Goal: Information Seeking & Learning: Learn about a topic

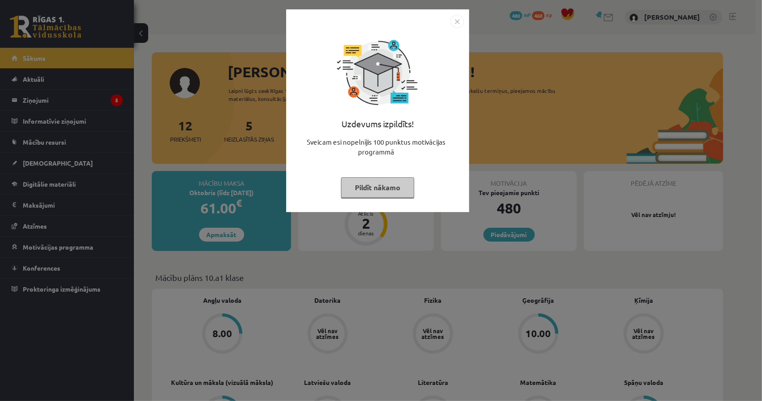
click at [383, 189] on button "Pildīt nākamo" at bounding box center [377, 187] width 73 height 21
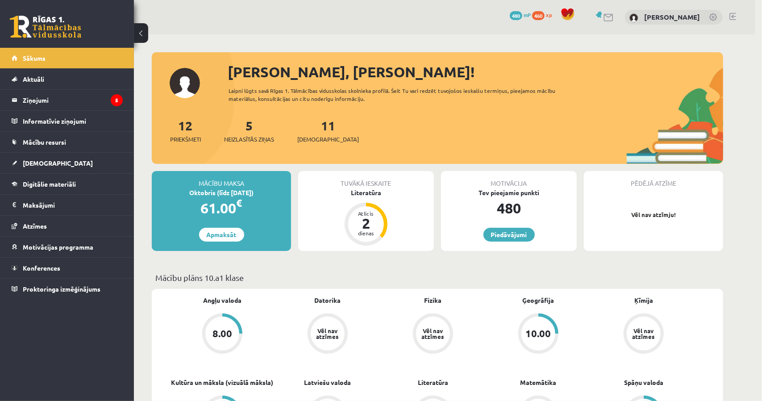
click at [383, 189] on body "0 Dāvanas 480 mP 460 xp Elizabete Klēra Kūla Sākums Aktuāli Kā mācīties eSKOLĀ …" at bounding box center [381, 200] width 762 height 401
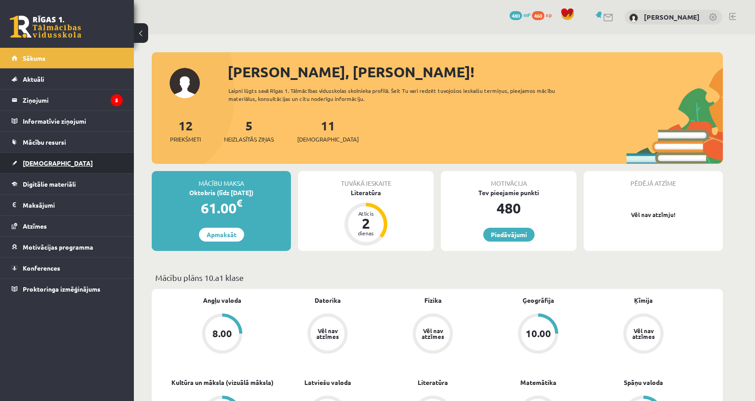
click at [69, 162] on link "[DEMOGRAPHIC_DATA]" at bounding box center [67, 163] width 111 height 21
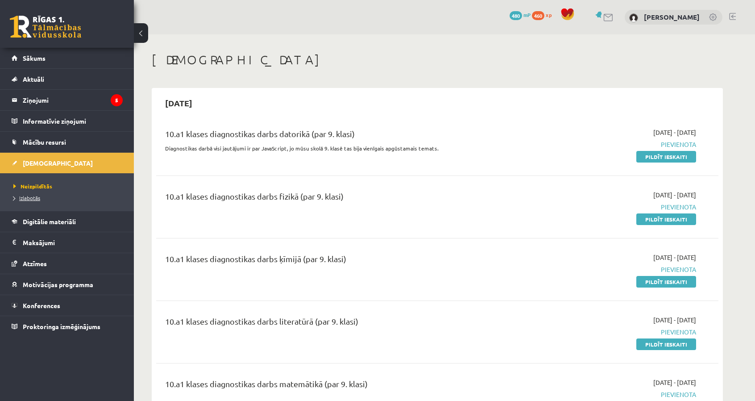
click at [40, 195] on link "Izlabotās" at bounding box center [69, 198] width 112 height 8
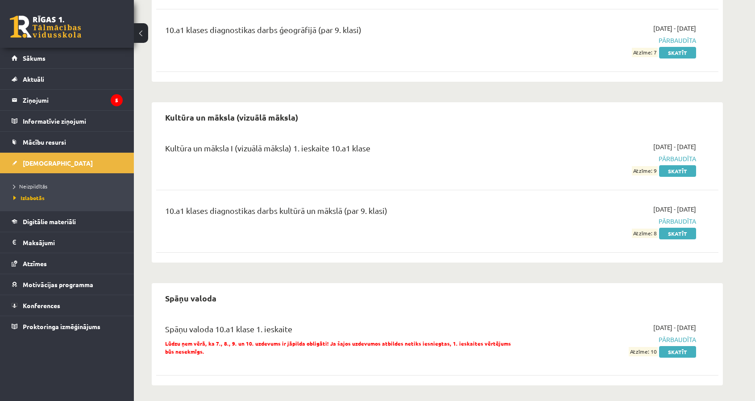
scroll to position [348, 0]
click at [674, 348] on link "Skatīt" at bounding box center [677, 351] width 37 height 12
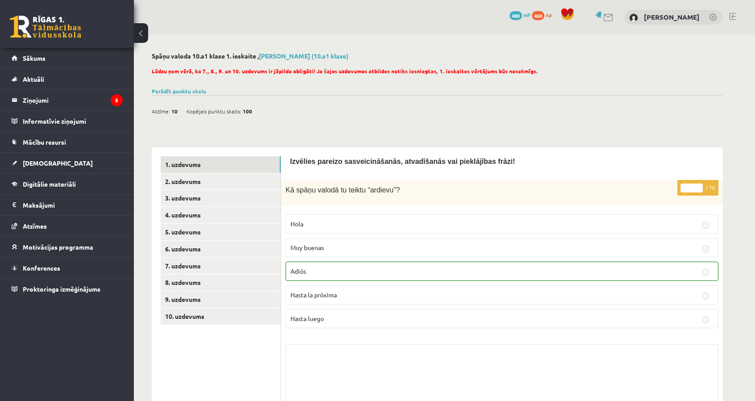
click at [245, 111] on span "100" at bounding box center [247, 110] width 9 height 13
click at [200, 89] on link "Parādīt punktu skalu" at bounding box center [179, 90] width 54 height 7
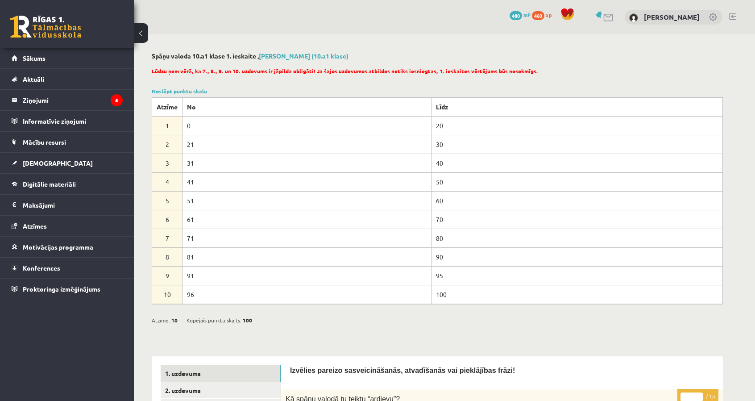
click at [142, 32] on button at bounding box center [141, 33] width 14 height 20
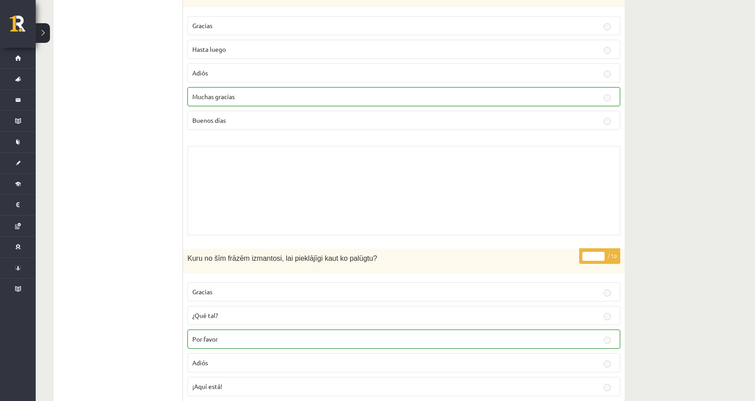
scroll to position [1327, 0]
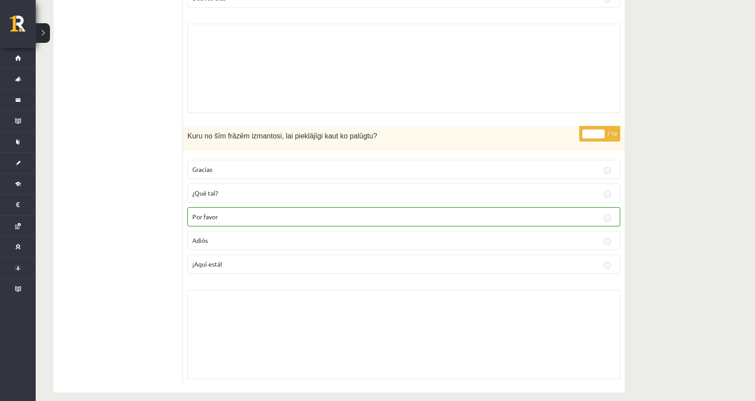
drag, startPoint x: 196, startPoint y: 208, endPoint x: 221, endPoint y: 208, distance: 25.5
click at [197, 212] on span "Por favor" at bounding box center [204, 216] width 25 height 8
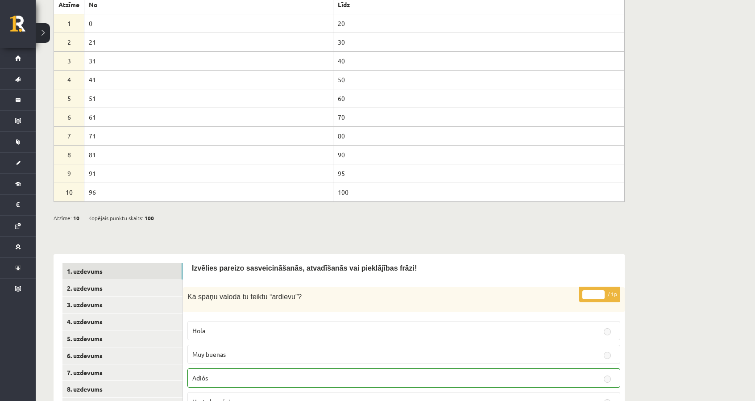
scroll to position [268, 0]
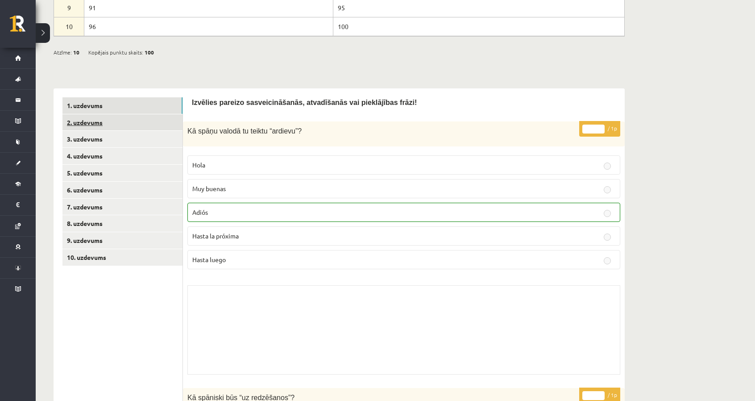
click at [117, 124] on link "2. uzdevums" at bounding box center [122, 122] width 120 height 17
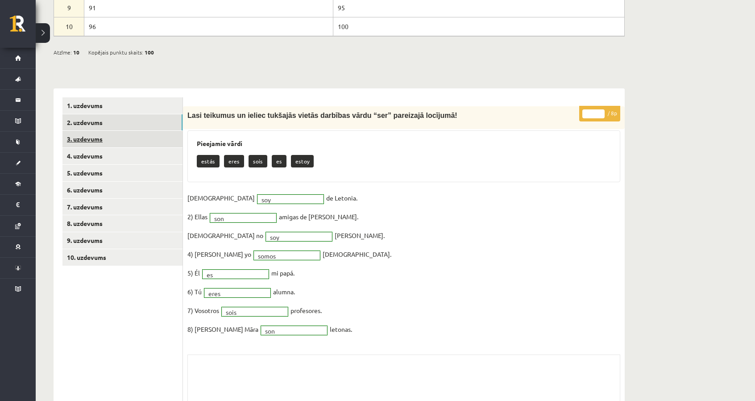
click at [154, 141] on link "3. uzdevums" at bounding box center [122, 139] width 120 height 17
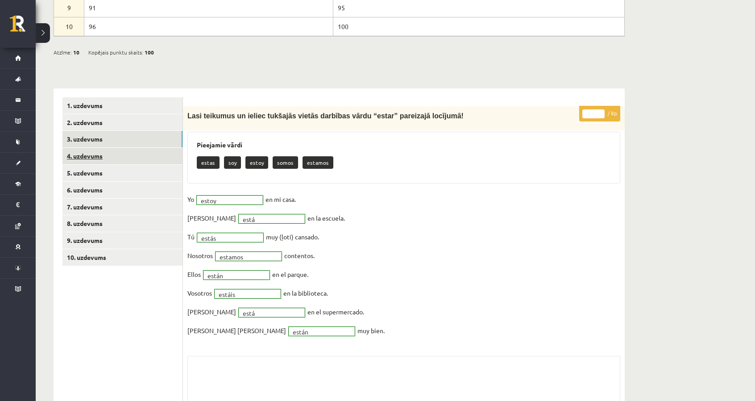
click at [132, 158] on link "4. uzdevums" at bounding box center [122, 156] width 120 height 17
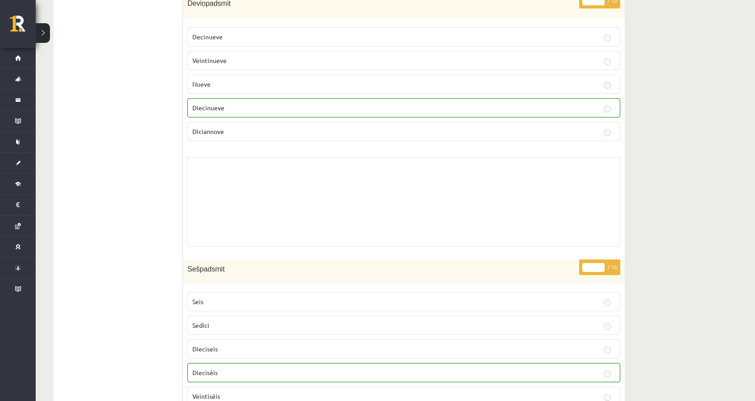
scroll to position [299, 0]
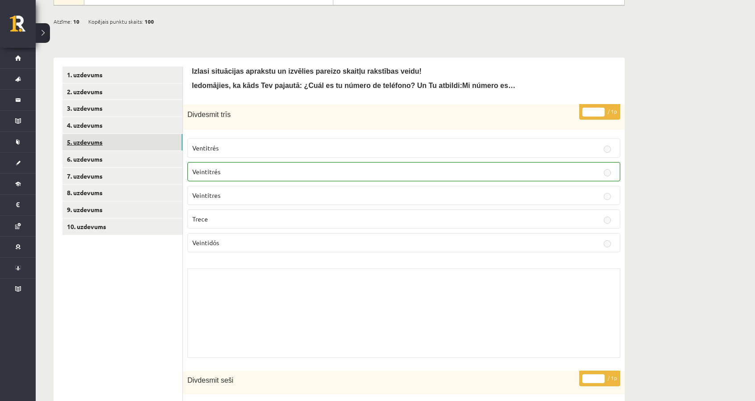
click at [122, 134] on link "5. uzdevums" at bounding box center [122, 142] width 120 height 17
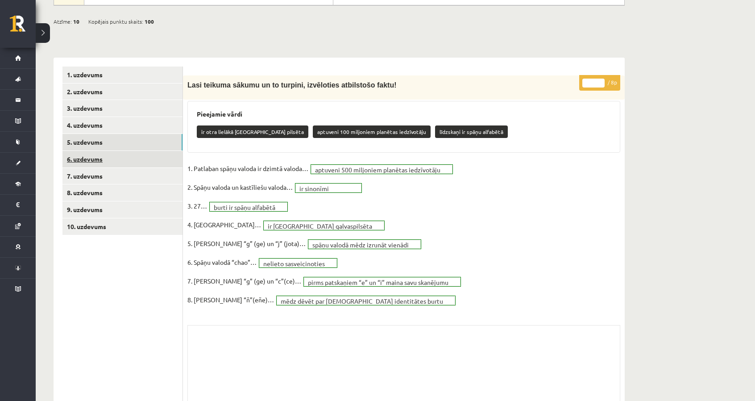
click at [162, 158] on link "6. uzdevums" at bounding box center [122, 159] width 120 height 17
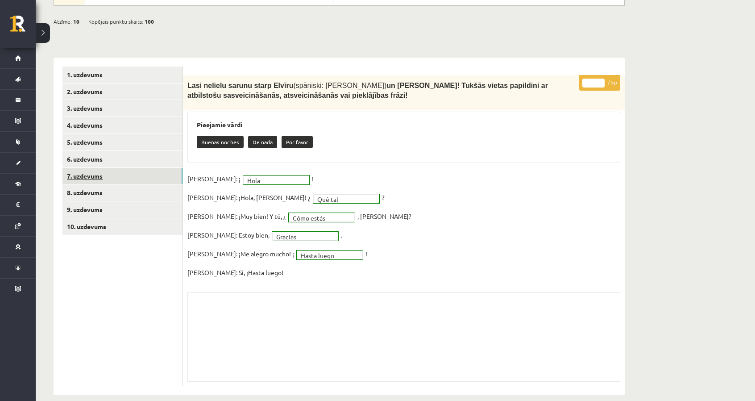
click at [124, 176] on link "7. uzdevums" at bounding box center [122, 176] width 120 height 17
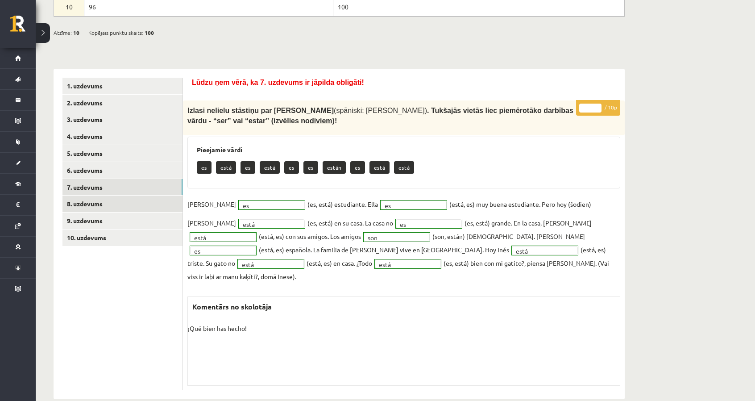
click at [93, 197] on link "8. uzdevums" at bounding box center [122, 203] width 120 height 17
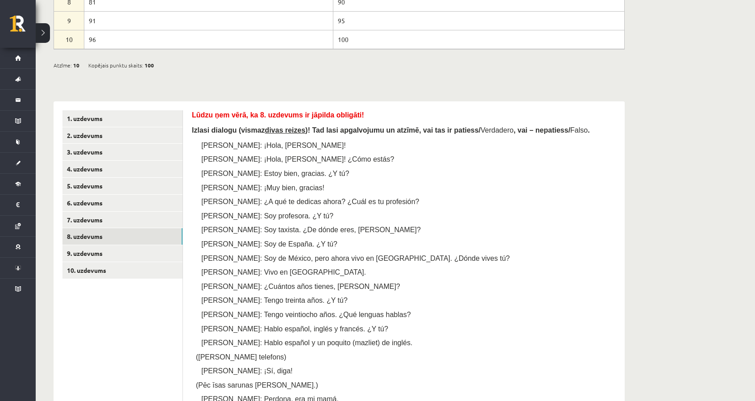
scroll to position [217, 0]
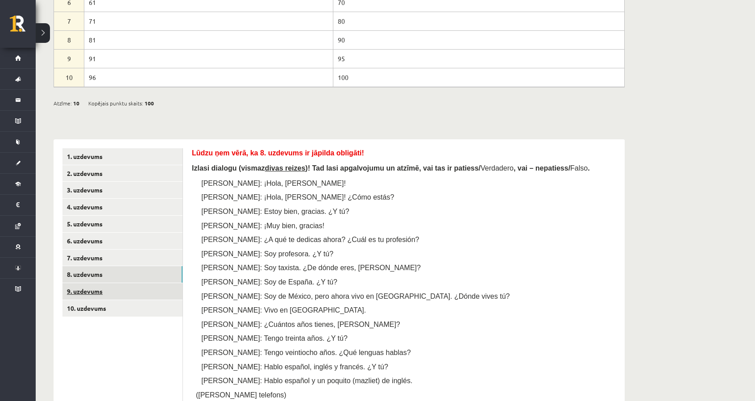
click at [165, 290] on link "9. uzdevums" at bounding box center [122, 291] width 120 height 17
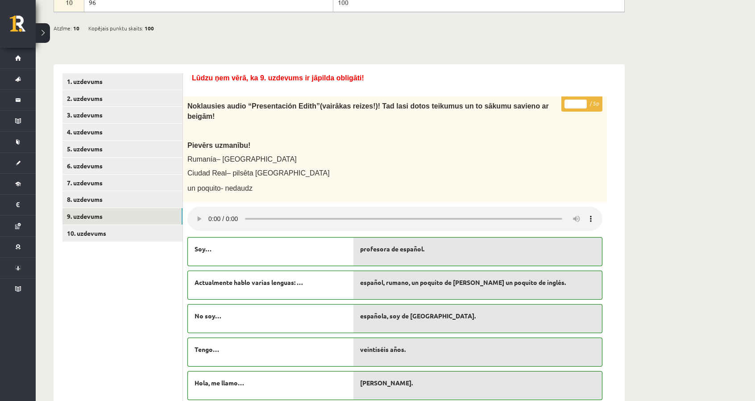
scroll to position [411, 0]
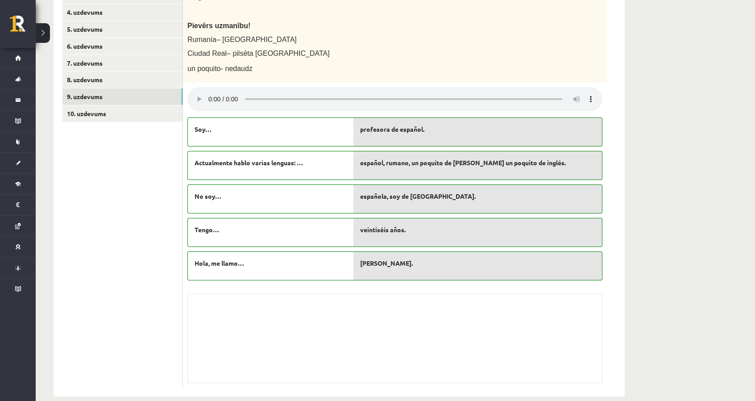
click at [91, 120] on ul "1. uzdevums 2. uzdevums 3. uzdevums 4. uzdevums 5. uzdevums 6. uzdevums 7. uzde…" at bounding box center [122, 171] width 120 height 434
click at [87, 108] on link "10. uzdevums" at bounding box center [122, 113] width 120 height 17
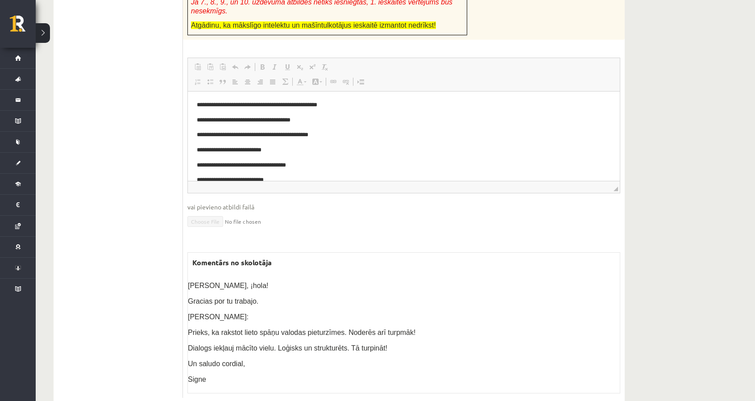
scroll to position [586, 0]
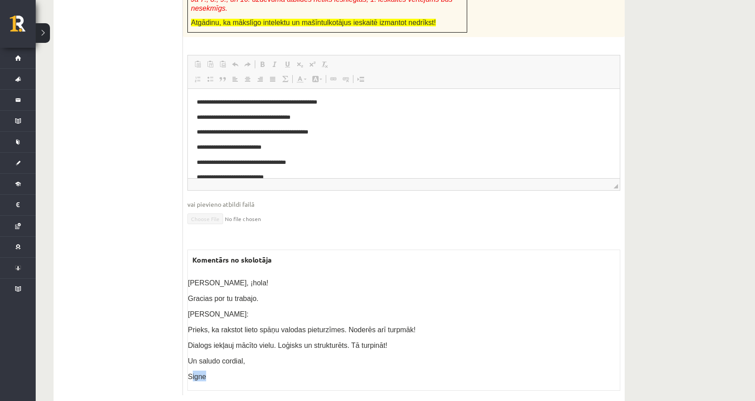
drag, startPoint x: 204, startPoint y: 358, endPoint x: 225, endPoint y: 365, distance: 21.5
click at [225, 365] on div "Komentārs no skolotāja Elizabete Klēra, ¡hola! Gracias por tu trabajo. Mani kom…" at bounding box center [403, 319] width 433 height 141
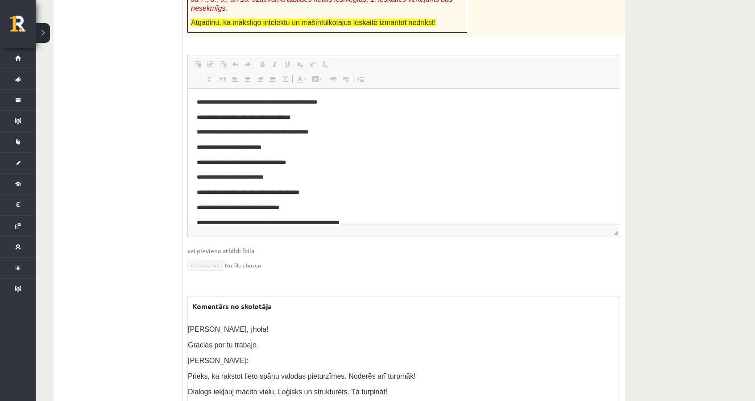
drag, startPoint x: 614, startPoint y: 165, endPoint x: 607, endPoint y: 211, distance: 46.9
click at [607, 224] on span "◢ Elementa ceļš" at bounding box center [404, 230] width 432 height 12
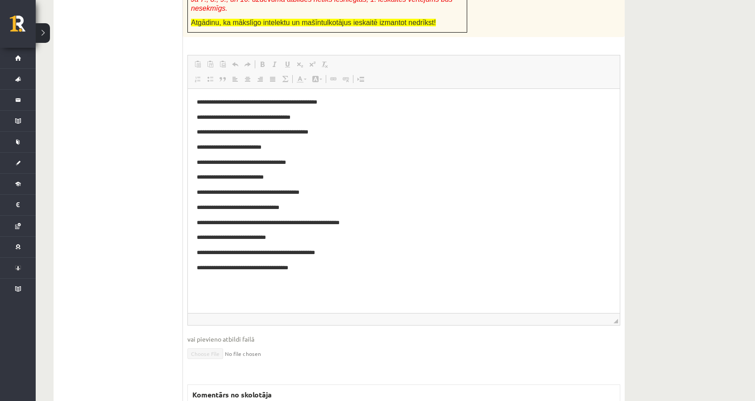
drag, startPoint x: 616, startPoint y: 212, endPoint x: 637, endPoint y: 305, distance: 95.3
click at [637, 305] on div "**********" at bounding box center [339, 3] width 607 height 1108
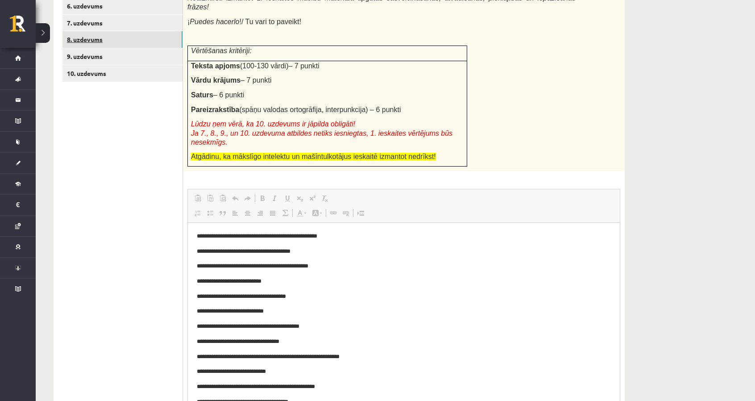
click at [120, 45] on link "8. uzdevums" at bounding box center [122, 39] width 120 height 17
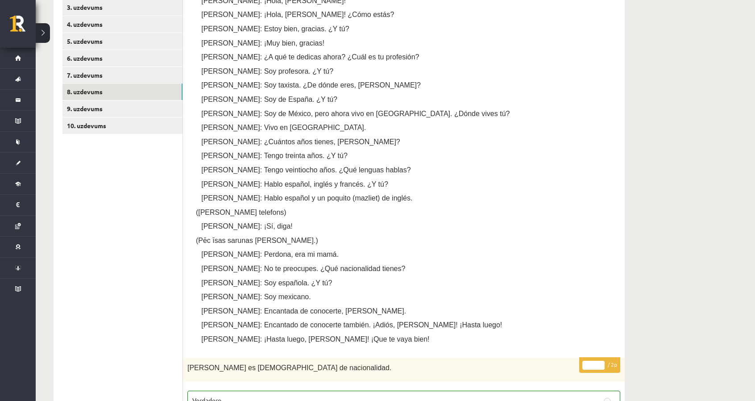
scroll to position [318, 0]
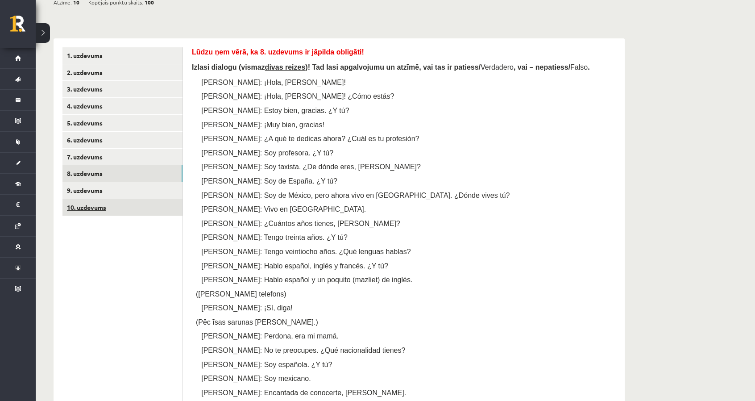
click at [115, 206] on link "10. uzdevums" at bounding box center [122, 207] width 120 height 17
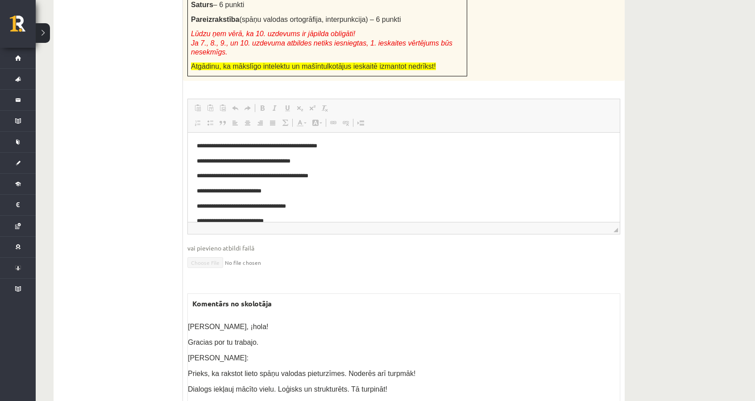
scroll to position [541, 0]
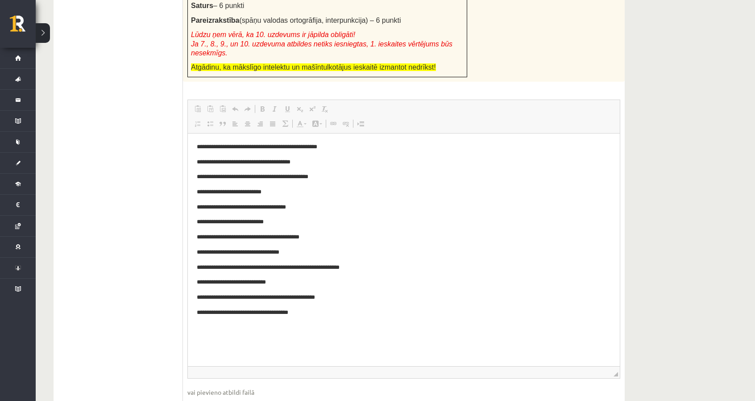
drag, startPoint x: 616, startPoint y: 210, endPoint x: 627, endPoint y: 353, distance: 143.7
click at [627, 353] on div "**********" at bounding box center [339, 51] width 607 height 1116
click at [322, 276] on body "**********" at bounding box center [404, 229] width 414 height 174
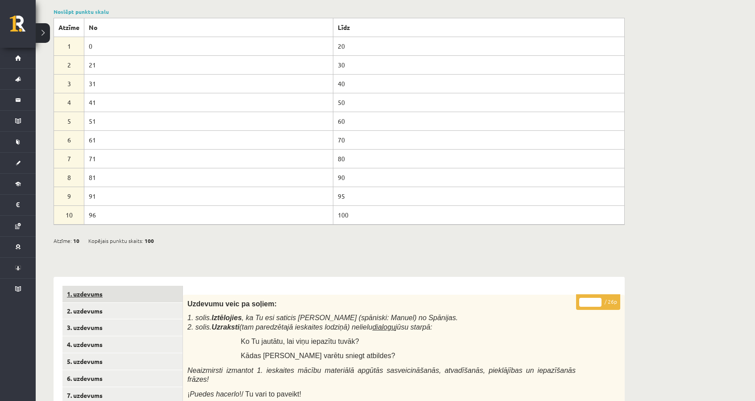
scroll to position [50, 0]
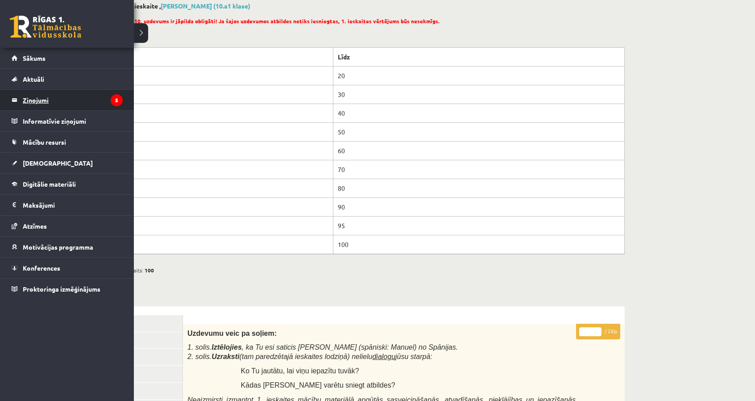
click at [111, 98] on icon "5" at bounding box center [117, 100] width 12 height 12
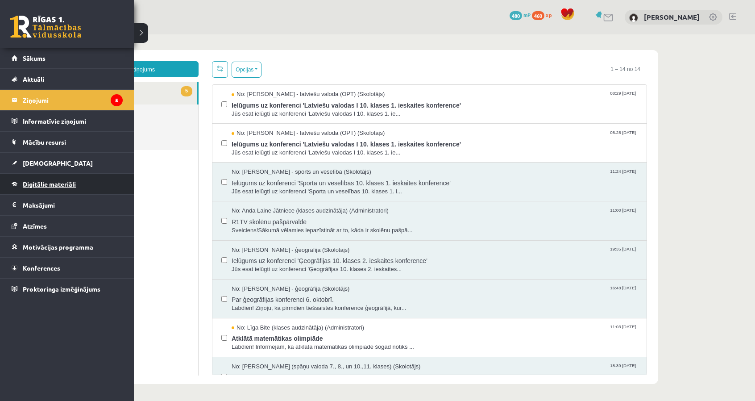
click at [88, 180] on link "Digitālie materiāli" at bounding box center [67, 184] width 111 height 21
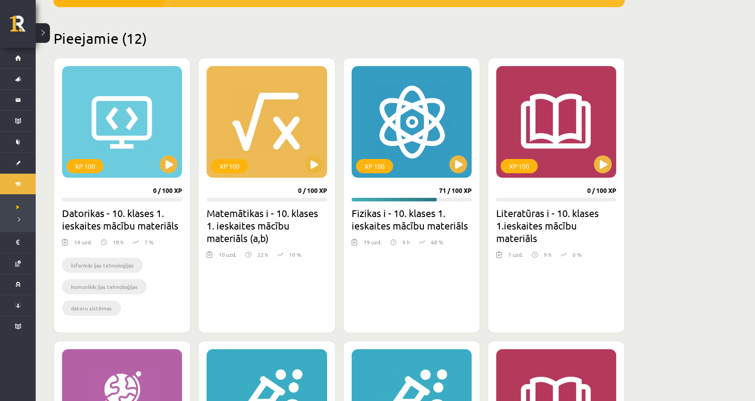
scroll to position [178, 0]
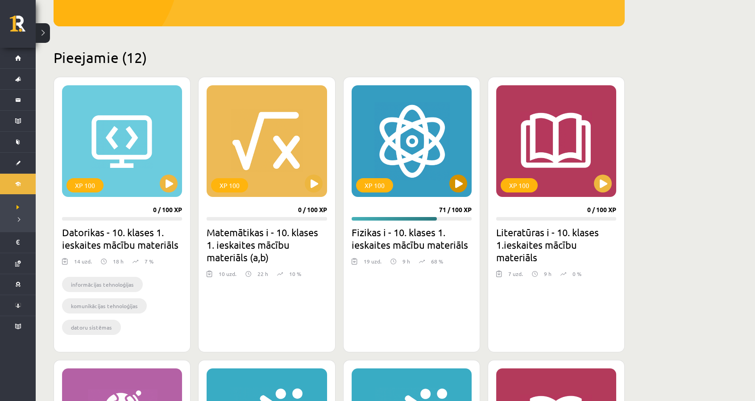
click at [458, 172] on div "XP 100" at bounding box center [412, 141] width 120 height 112
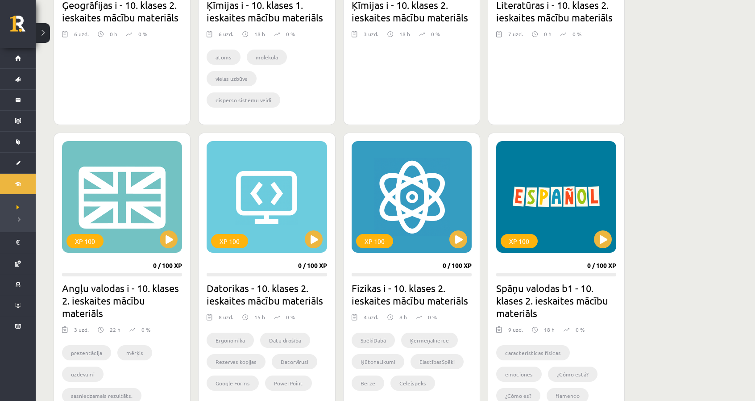
scroll to position [713, 0]
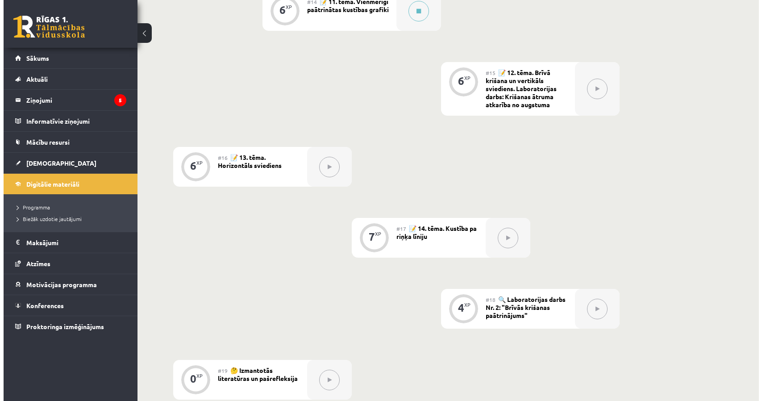
scroll to position [1160, 0]
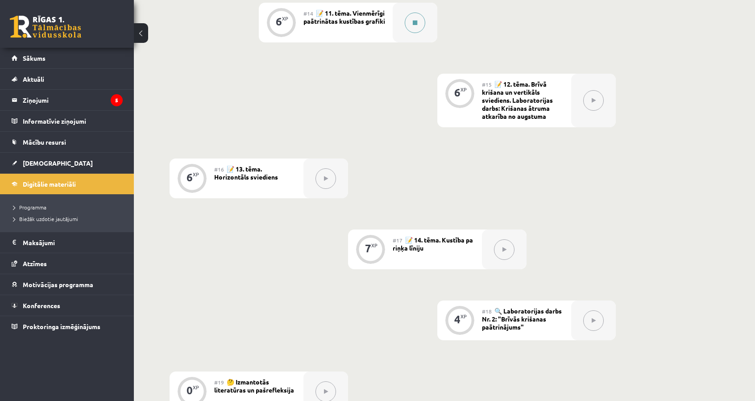
click at [413, 34] on div at bounding box center [415, 23] width 45 height 40
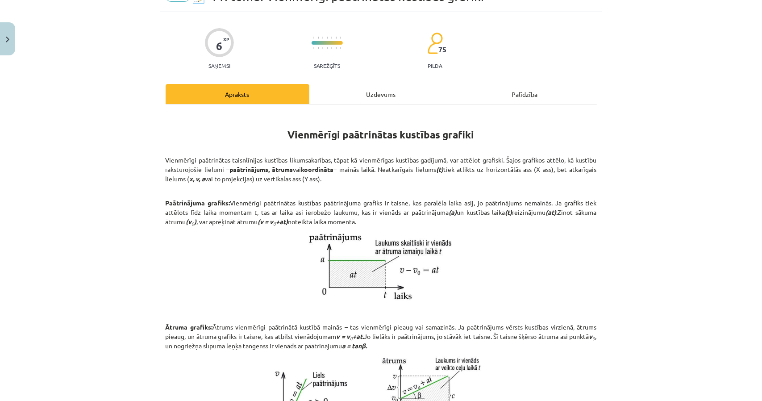
scroll to position [0, 0]
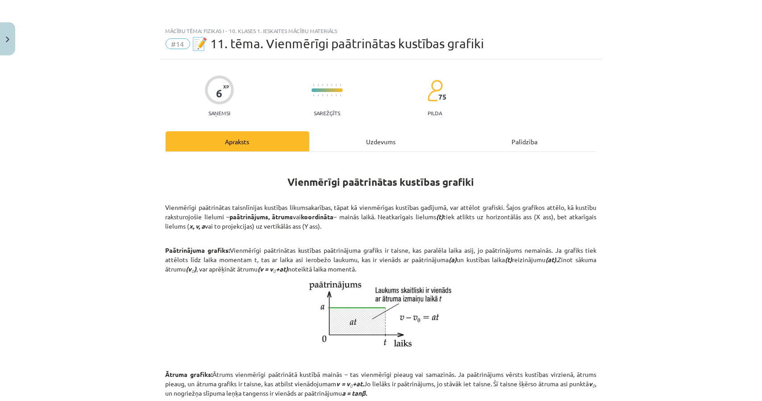
click at [377, 139] on div "Uzdevums" at bounding box center [381, 141] width 144 height 20
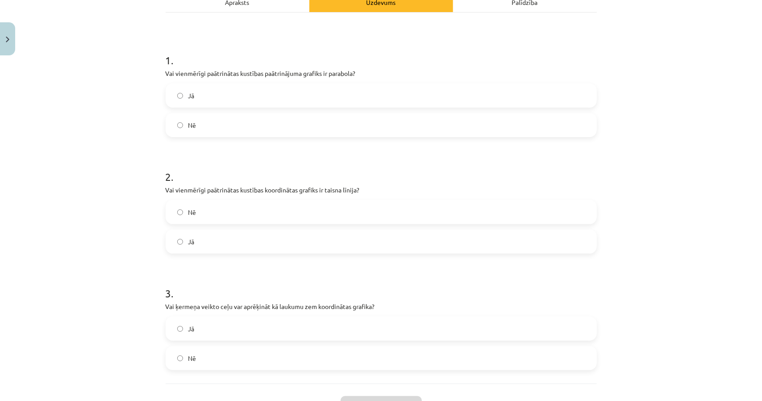
scroll to position [201, 0]
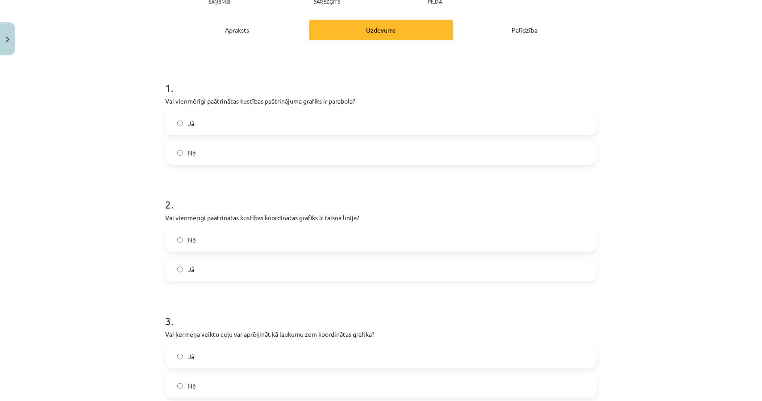
click at [259, 28] on div "Apraksts" at bounding box center [238, 30] width 144 height 20
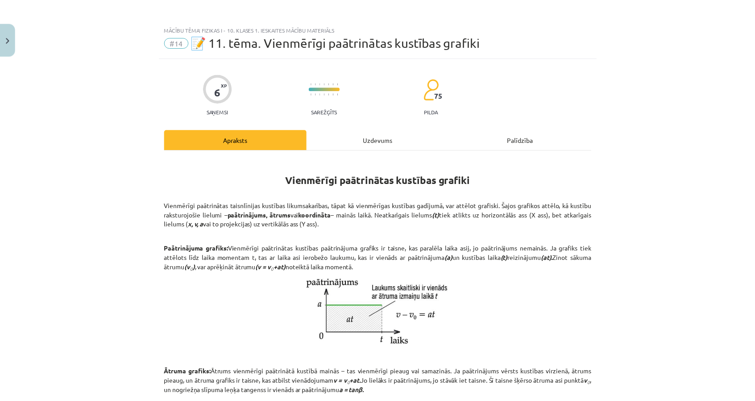
scroll to position [0, 0]
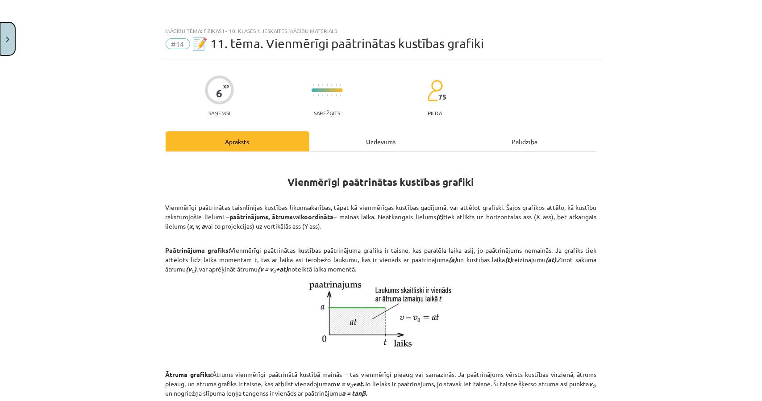
click at [4, 41] on button "Close" at bounding box center [7, 38] width 15 height 33
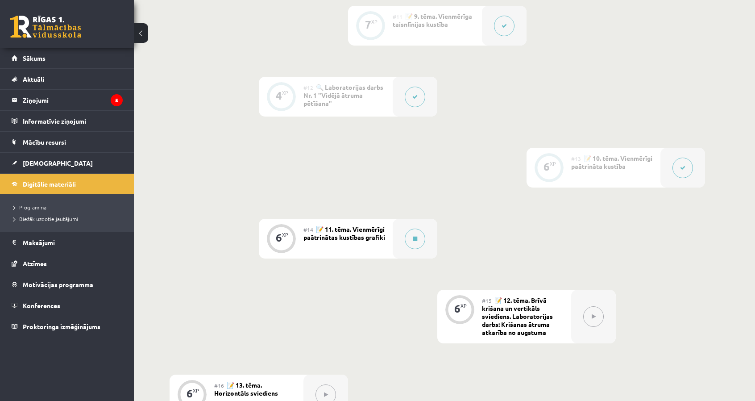
scroll to position [937, 0]
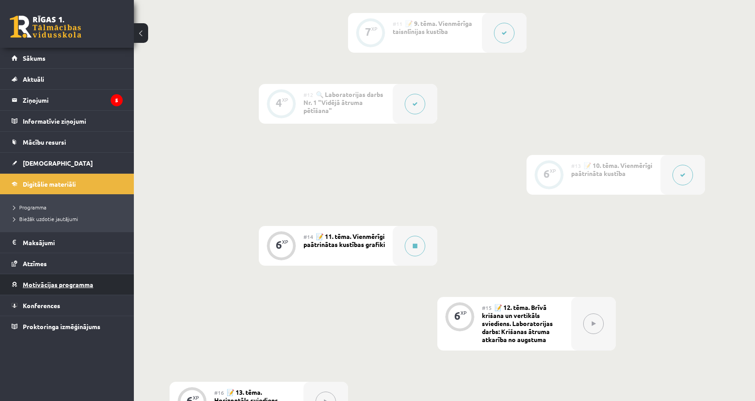
click at [46, 279] on link "Motivācijas programma" at bounding box center [67, 284] width 111 height 21
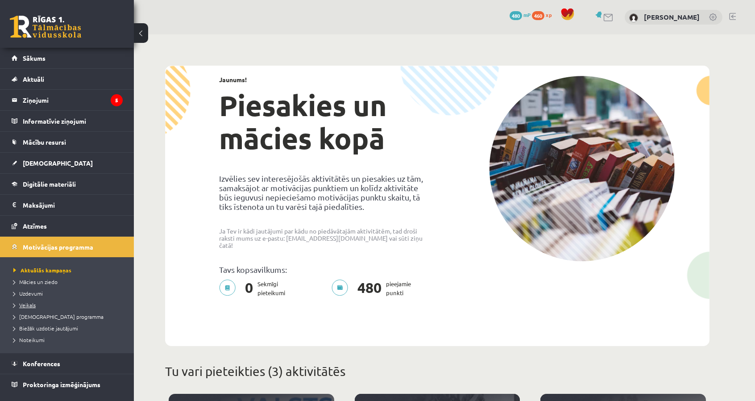
click at [21, 307] on link "Veikals" at bounding box center [69, 305] width 112 height 8
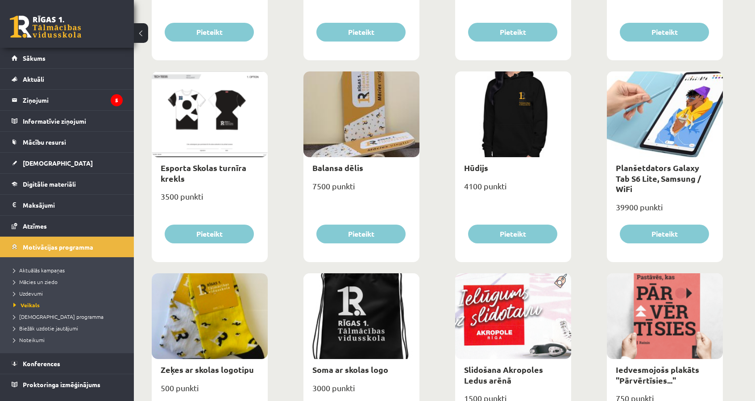
scroll to position [212, 0]
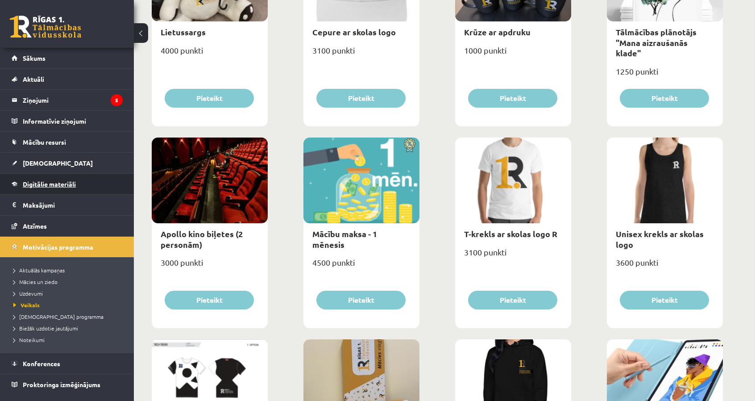
click at [51, 183] on span "Digitālie materiāli" at bounding box center [49, 184] width 53 height 8
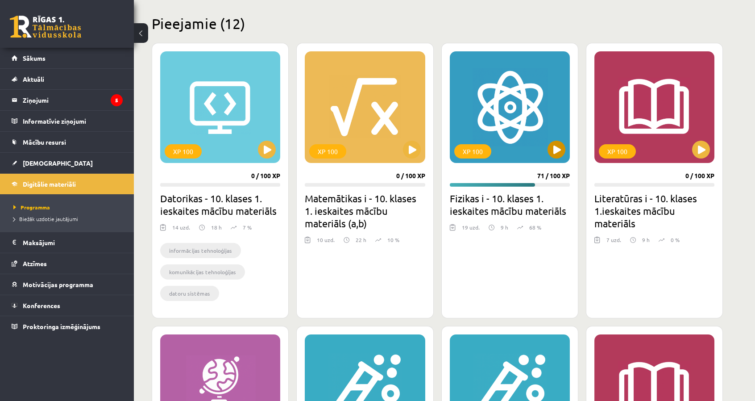
click at [538, 153] on div "XP 100" at bounding box center [510, 107] width 120 height 112
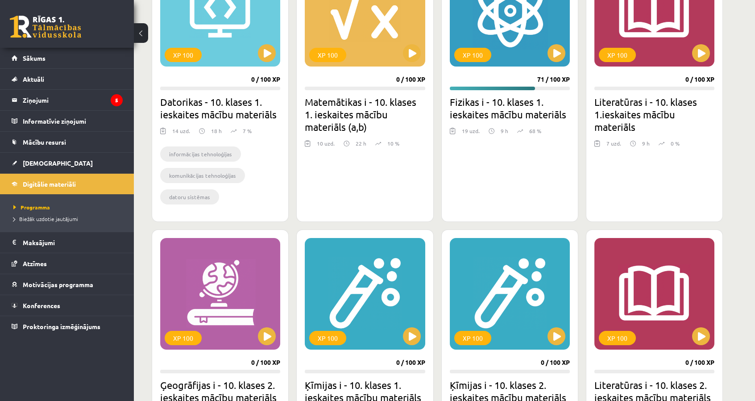
scroll to position [425, 0]
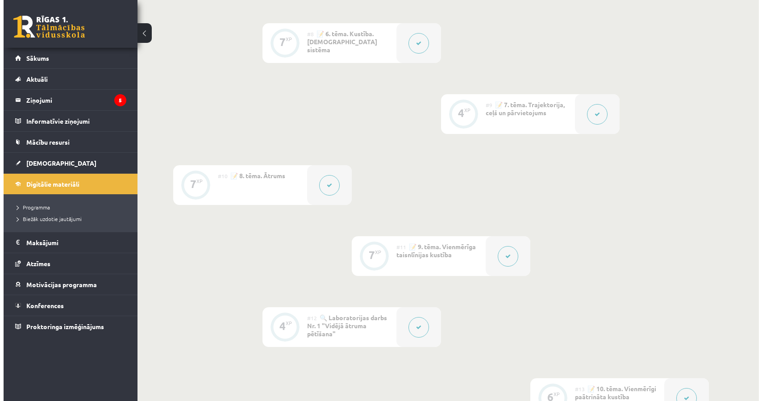
scroll to position [937, 0]
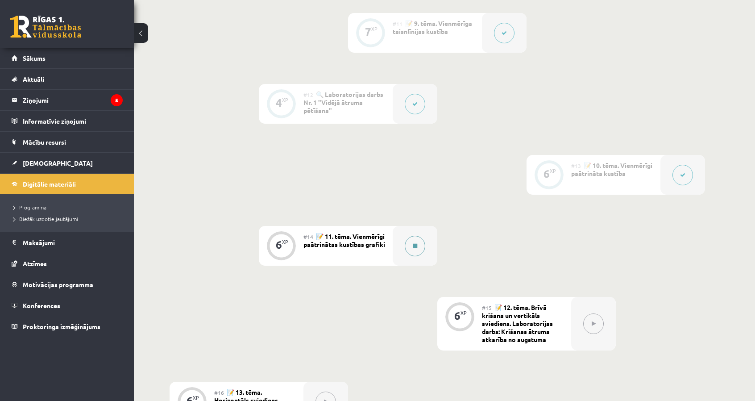
click at [409, 244] on button at bounding box center [415, 246] width 21 height 21
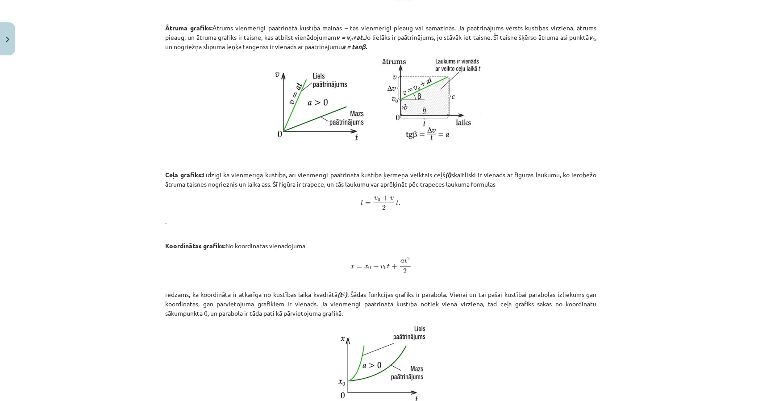
scroll to position [446, 0]
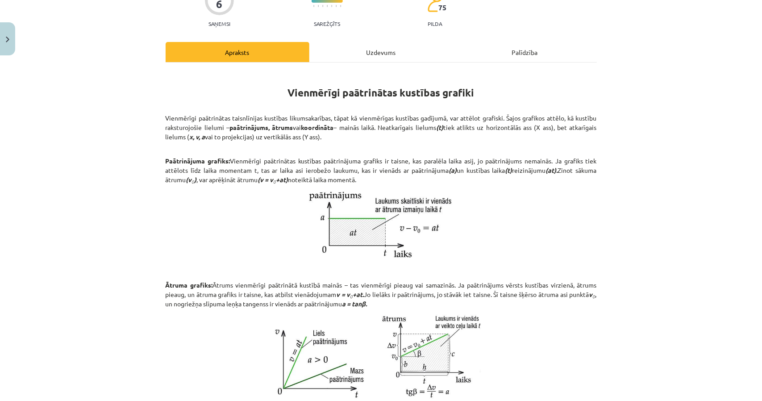
click at [351, 52] on div "Uzdevums" at bounding box center [381, 52] width 144 height 20
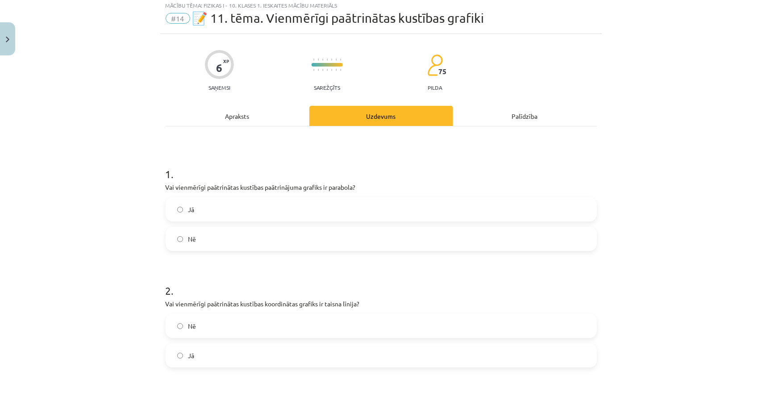
scroll to position [22, 0]
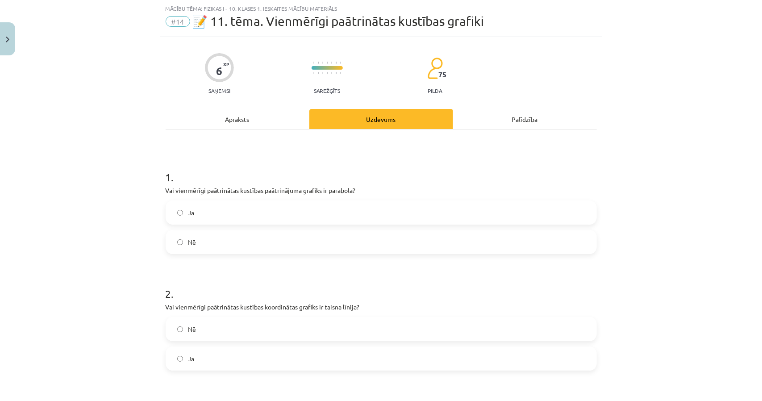
click at [260, 121] on div "Apraksts" at bounding box center [238, 119] width 144 height 20
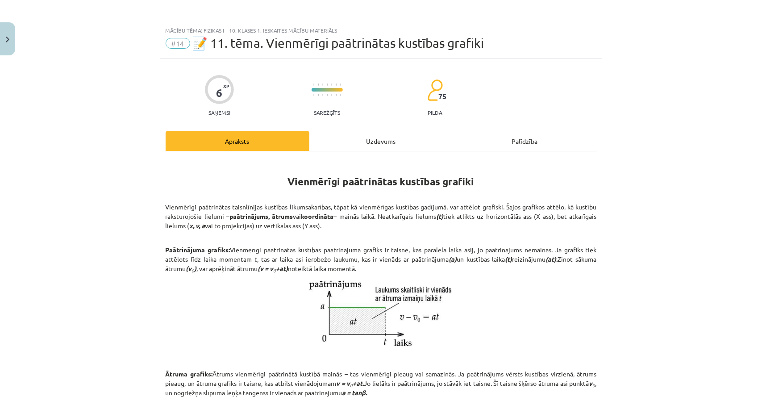
scroll to position [0, 0]
click at [340, 140] on div "Uzdevums" at bounding box center [381, 141] width 144 height 20
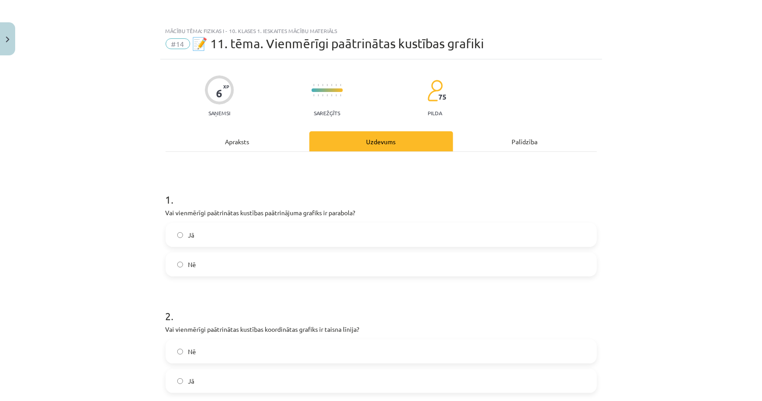
scroll to position [22, 0]
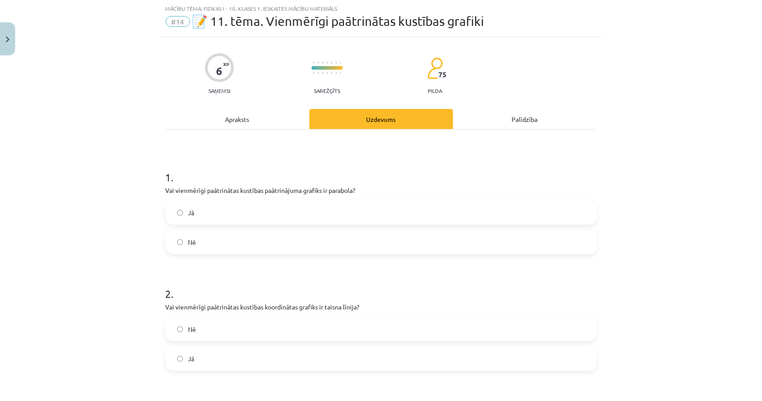
click at [331, 233] on label "Nē" at bounding box center [380, 242] width 429 height 22
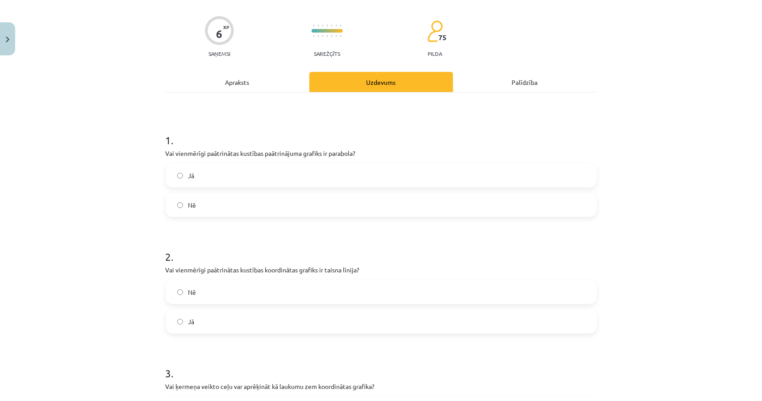
scroll to position [156, 0]
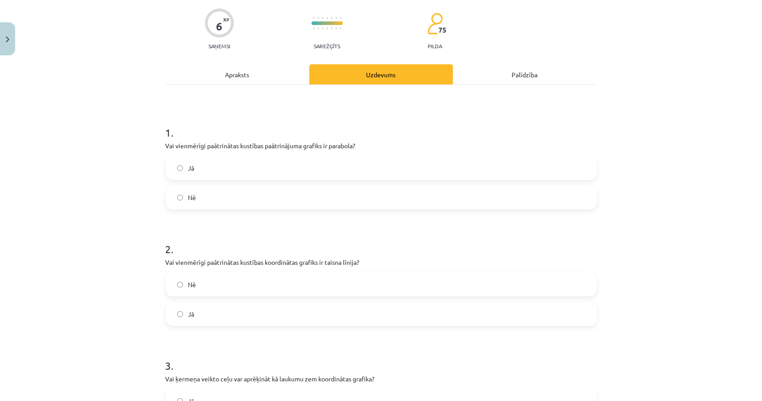
click at [264, 83] on div "Apraksts" at bounding box center [238, 74] width 144 height 20
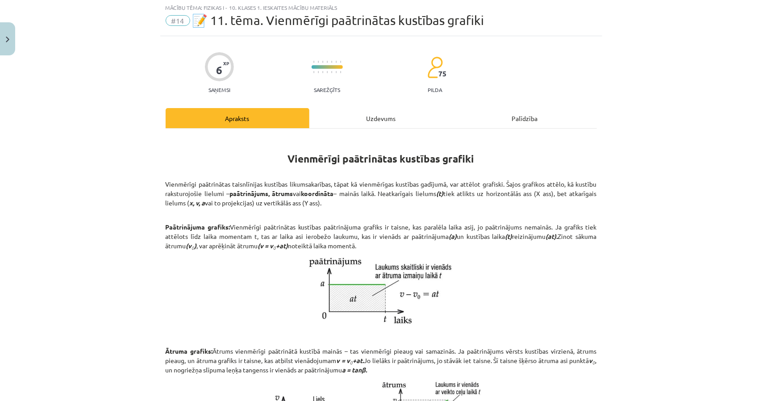
scroll to position [22, 0]
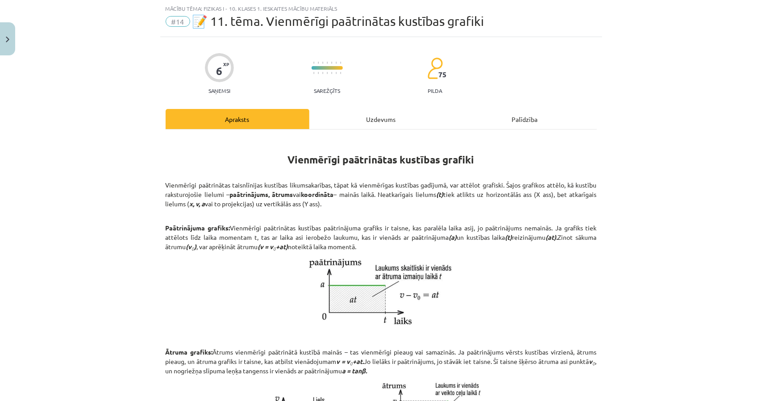
click at [332, 109] on div "Uzdevums" at bounding box center [381, 119] width 144 height 20
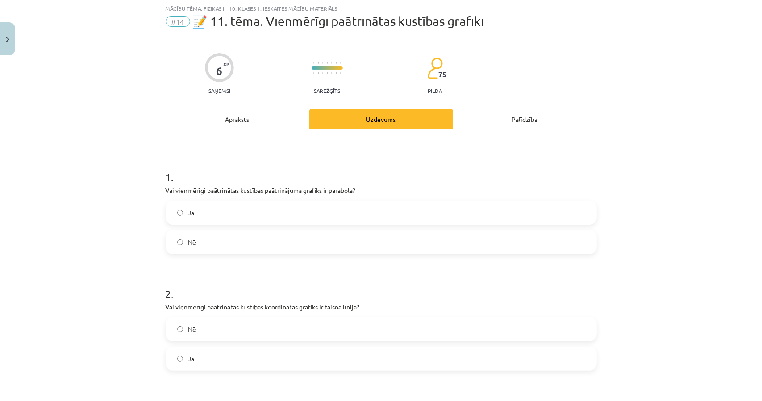
click at [237, 372] on form "1 . Vai vienmērīgi paātrinātas kustības paātrinājuma grafiks ir parabola? Jā Nē…" at bounding box center [381, 321] width 431 height 332
click at [237, 361] on label "Jā" at bounding box center [380, 358] width 429 height 22
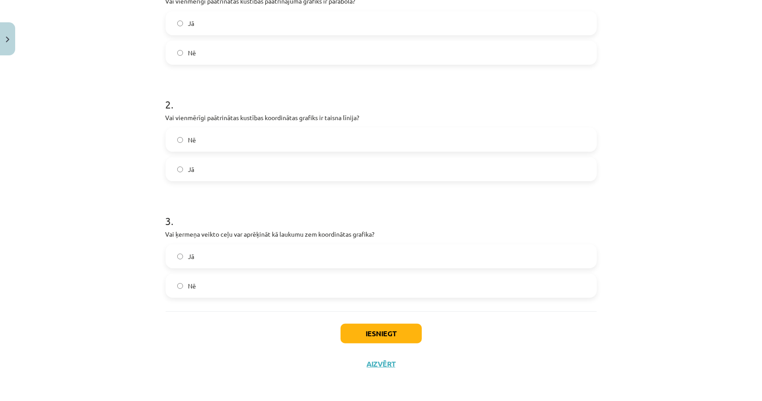
click at [305, 255] on label "Jā" at bounding box center [380, 256] width 429 height 22
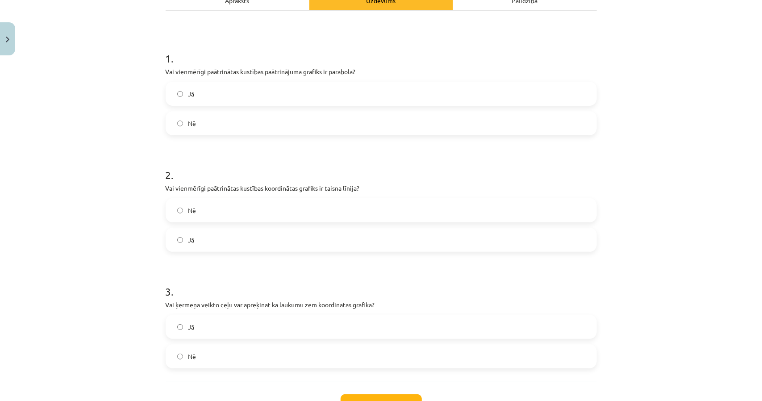
scroll to position [0, 0]
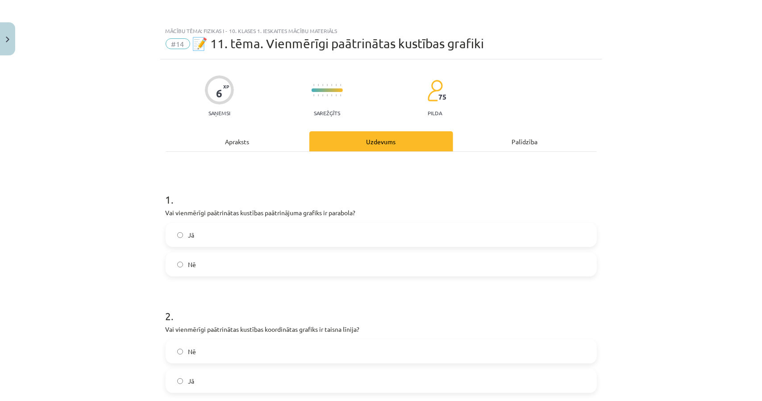
click at [239, 150] on div "Apraksts" at bounding box center [238, 141] width 144 height 20
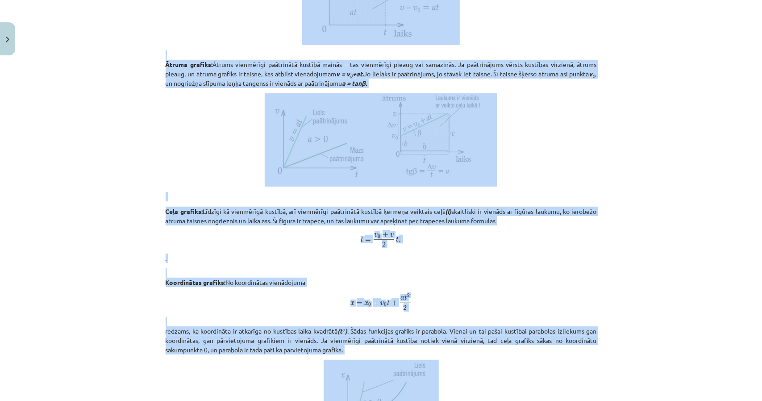
scroll to position [454, 0]
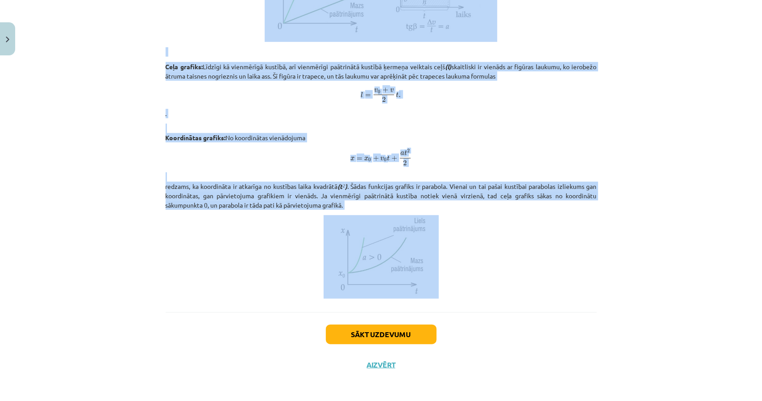
drag, startPoint x: 283, startPoint y: 155, endPoint x: 407, endPoint y: 208, distance: 134.2
click at [407, 208] on div "Vienmērīgi paātrinātas kustības grafiki Vienmērīgi paātrinātas taisnlīnijas kus…" at bounding box center [381, 1] width 431 height 593
copy div "Loremipsum dolorsitame consecte adipisc Elitseddoe temporincid utlaboreetdo mag…"
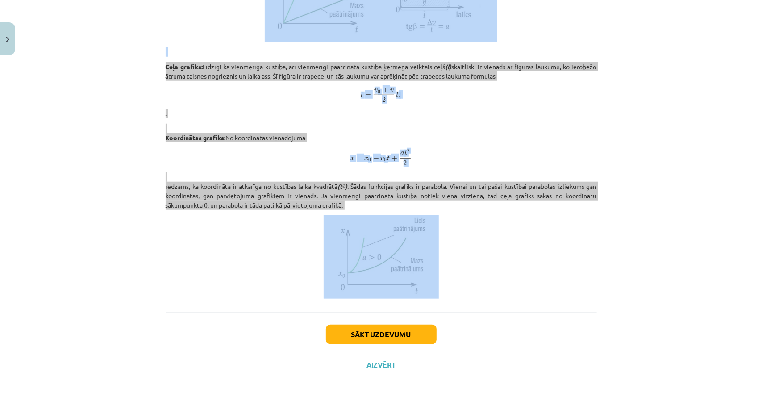
click at [54, 71] on div "Mācību tēma: Fizikas i - 10. klases 1. ieskaites mācību materiāls #14 📝 11. tēm…" at bounding box center [381, 200] width 762 height 401
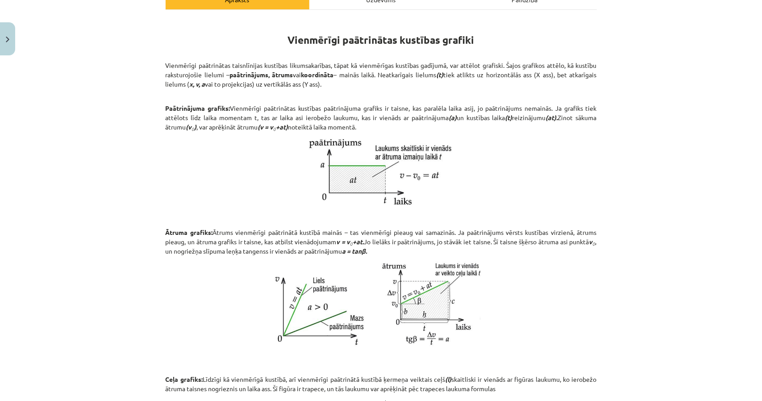
scroll to position [0, 0]
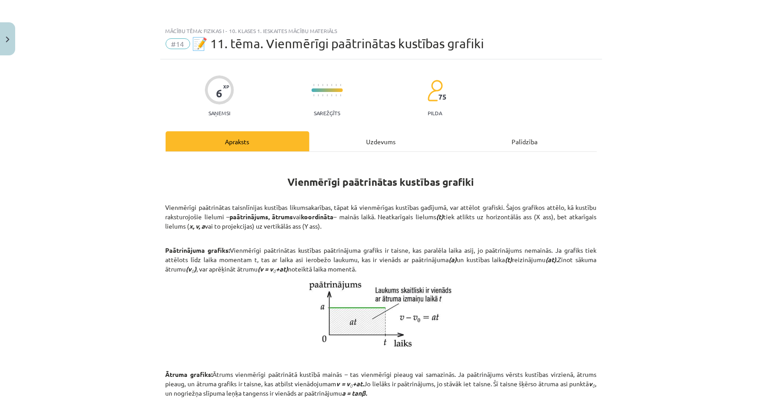
click at [390, 146] on div "Uzdevums" at bounding box center [381, 141] width 144 height 20
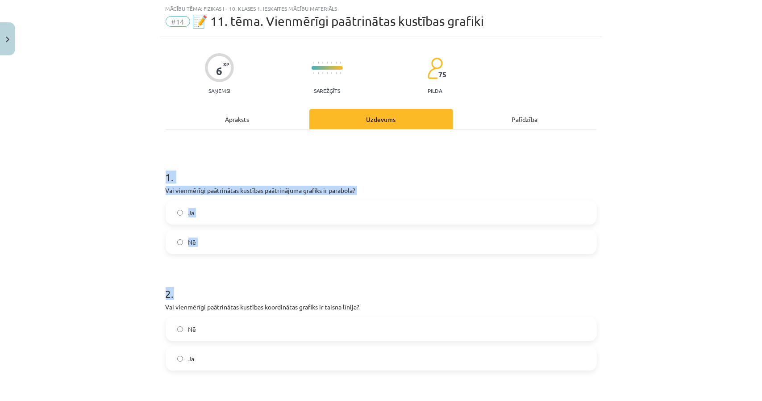
scroll to position [212, 0]
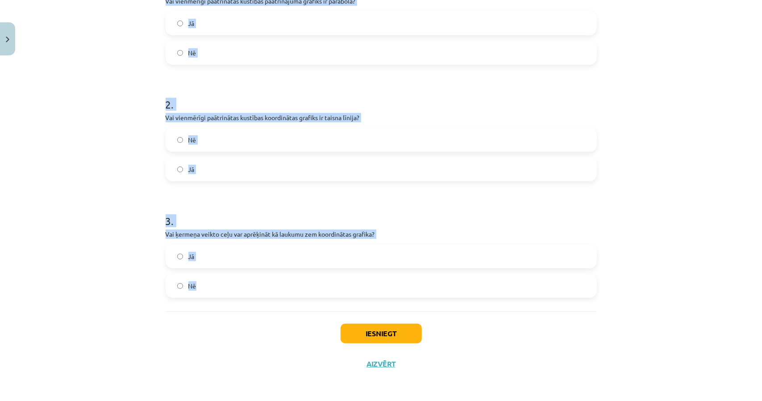
drag, startPoint x: 148, startPoint y: 165, endPoint x: 393, endPoint y: 280, distance: 270.5
click at [393, 280] on div "Mācību tēma: Fizikas i - 10. klases 1. ieskaites mācību materiāls #14 📝 11. tēm…" at bounding box center [381, 200] width 762 height 401
click at [118, 184] on div "Mācību tēma: Fizikas i - 10. klases 1. ieskaites mācību materiāls #14 📝 11. tēm…" at bounding box center [381, 200] width 762 height 401
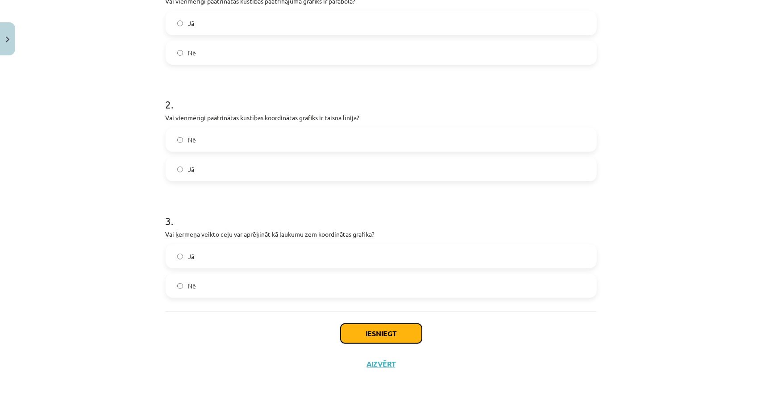
click at [412, 330] on button "Iesniegt" at bounding box center [381, 334] width 81 height 20
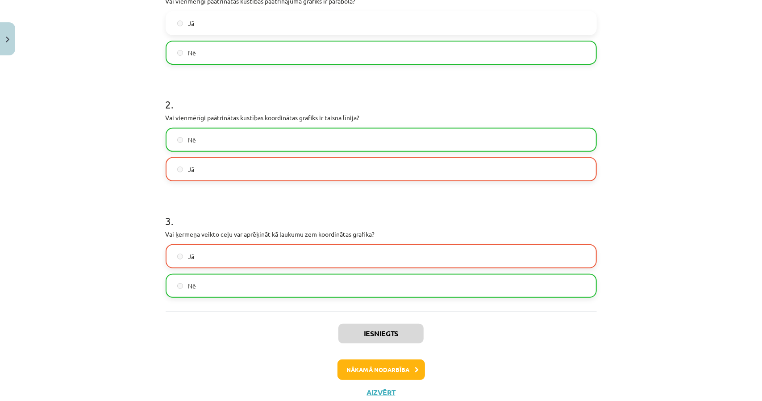
click at [255, 170] on label "Jā" at bounding box center [380, 169] width 429 height 22
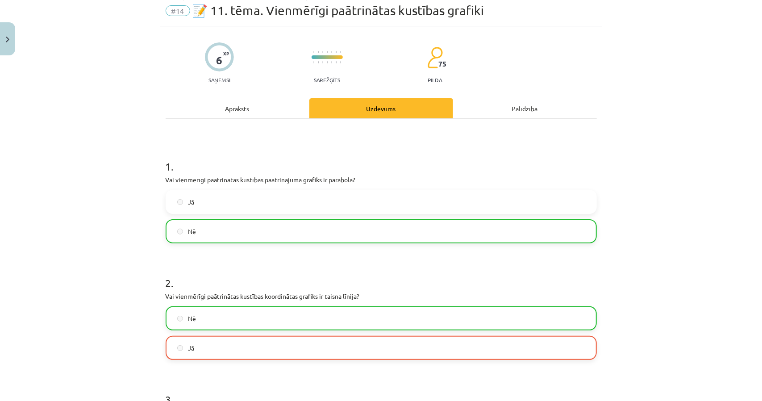
scroll to position [239, 0]
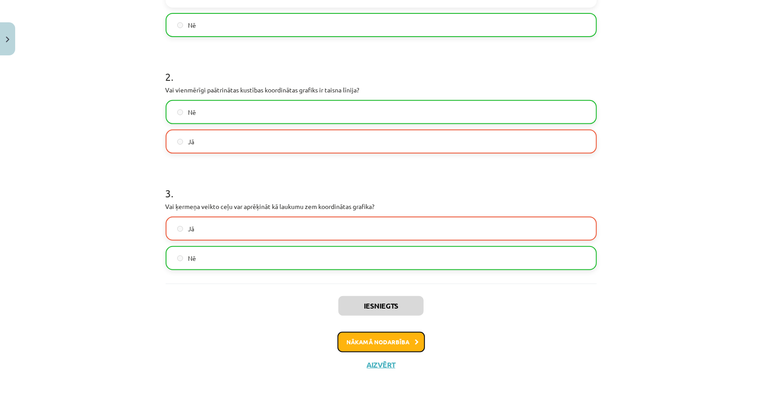
click at [370, 341] on button "Nākamā nodarbība" at bounding box center [380, 342] width 87 height 21
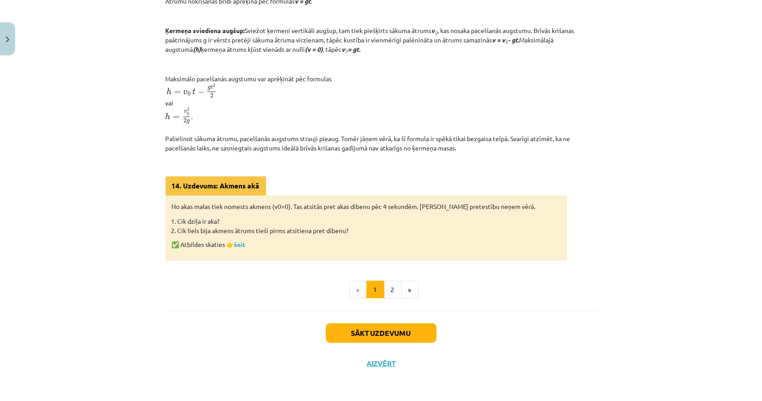
scroll to position [336, 0]
click at [378, 363] on button "Aizvērt" at bounding box center [381, 363] width 34 height 9
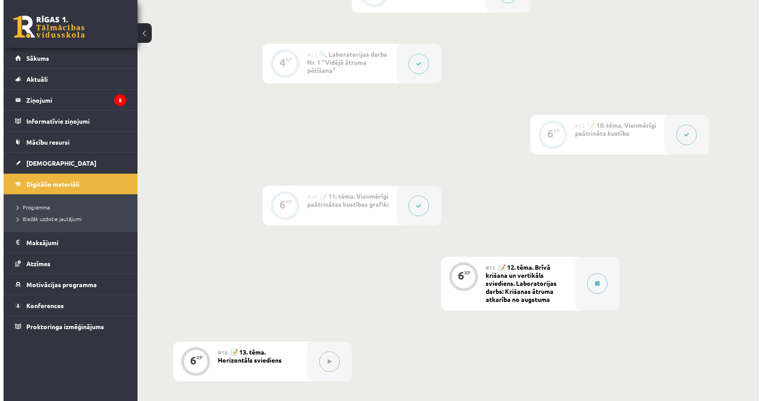
scroll to position [982, 0]
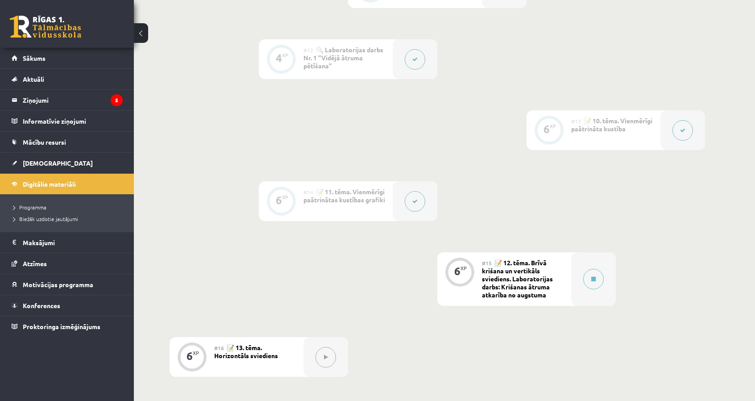
click at [425, 199] on button at bounding box center [415, 201] width 21 height 21
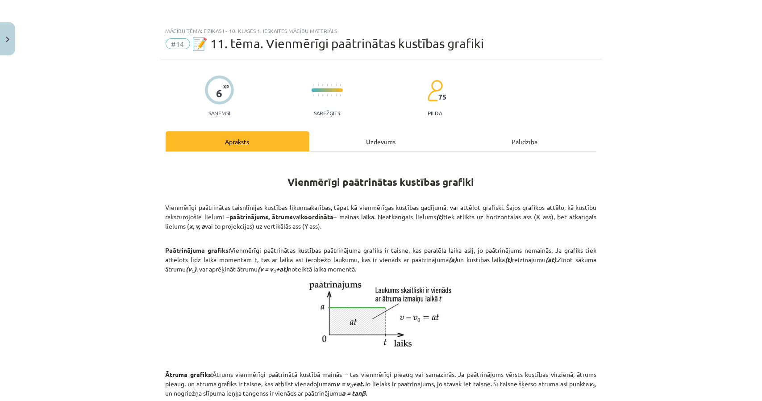
click at [410, 142] on div "Uzdevums" at bounding box center [381, 141] width 144 height 20
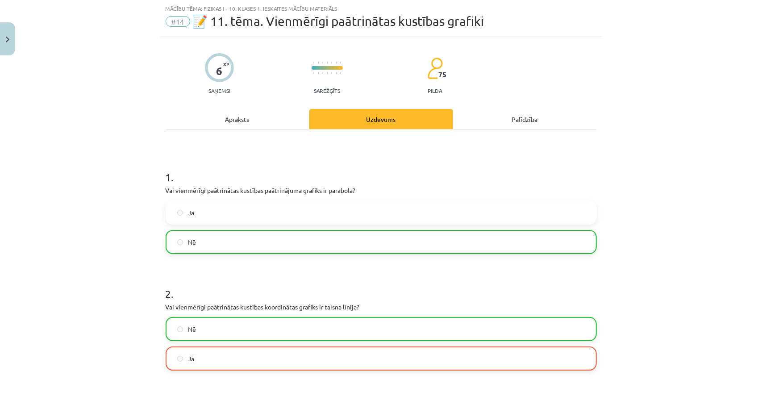
click at [247, 112] on div "Apraksts" at bounding box center [238, 119] width 144 height 20
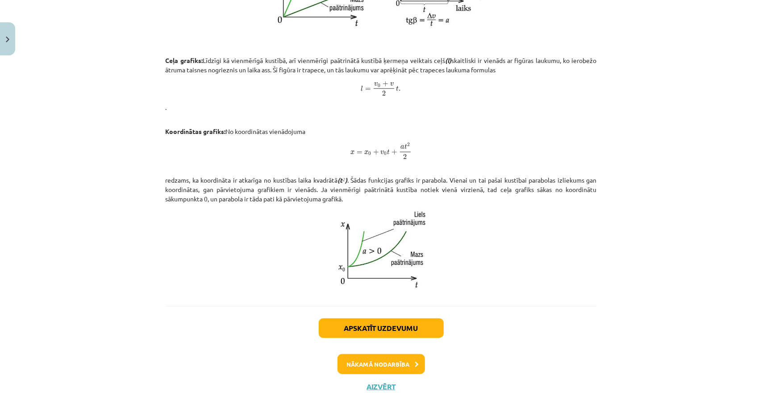
scroll to position [469, 0]
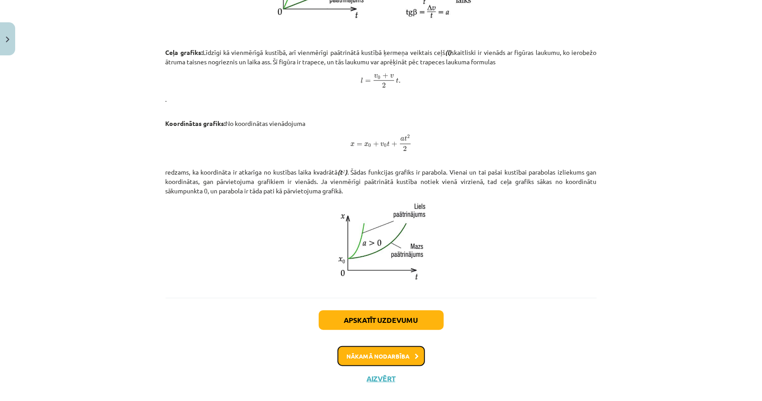
click at [390, 351] on button "Nākamā nodarbība" at bounding box center [380, 356] width 87 height 21
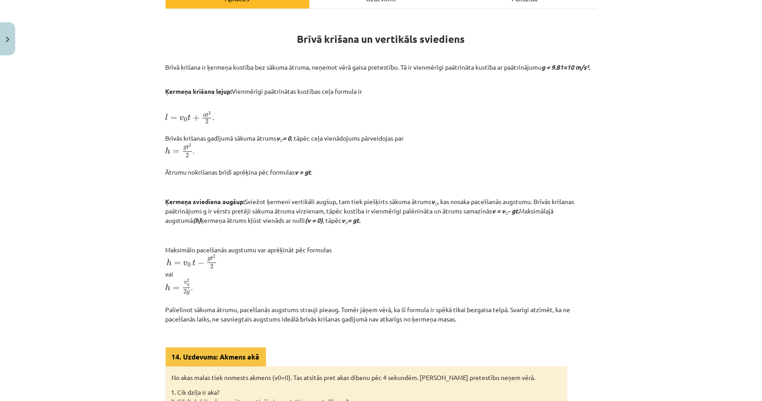
scroll to position [158, 0]
